Goal: Information Seeking & Learning: Learn about a topic

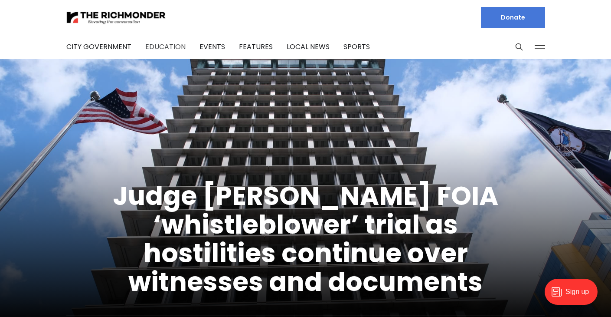
click at [149, 45] on link "Education" at bounding box center [165, 47] width 40 height 10
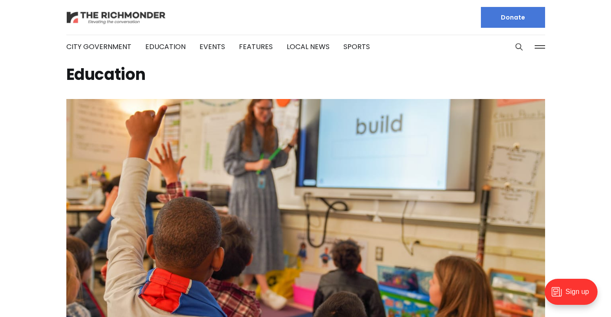
click at [86, 14] on img at bounding box center [116, 17] width 100 height 15
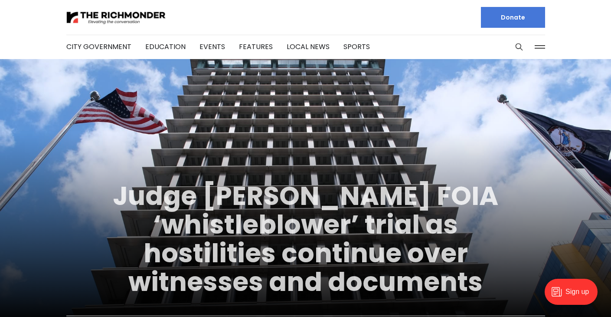
click at [269, 178] on link "Judge [PERSON_NAME] FOIA ‘whistleblower’ trial as hostilities continue over wit…" at bounding box center [305, 238] width 385 height 122
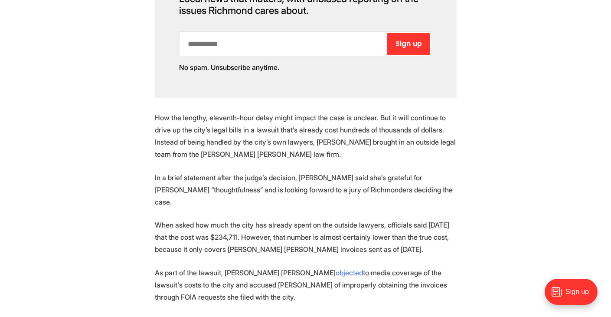
scroll to position [644, 0]
